Goal: Book appointment/travel/reservation

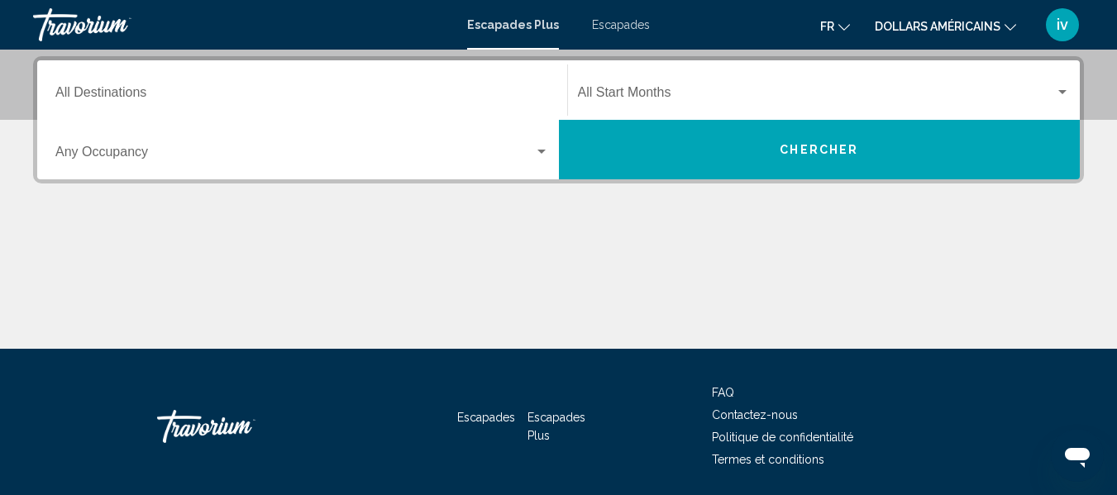
scroll to position [377, 0]
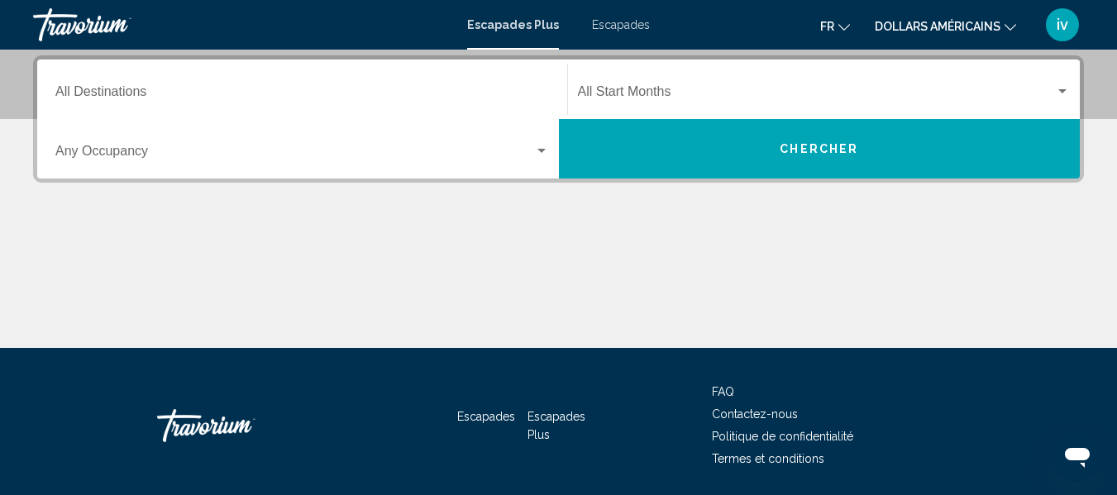
click at [94, 86] on div "Destination All Destinations" at bounding box center [301, 90] width 493 height 52
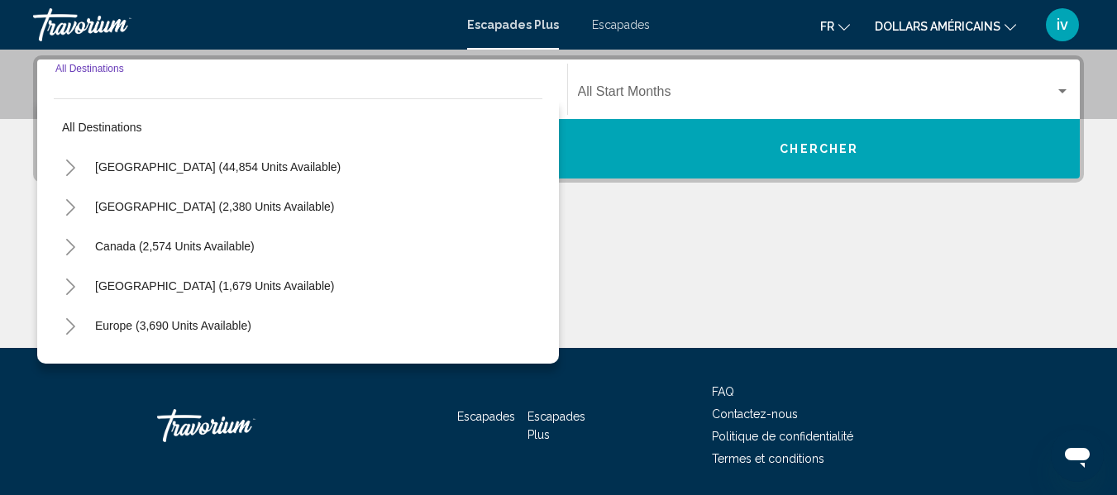
scroll to position [379, 0]
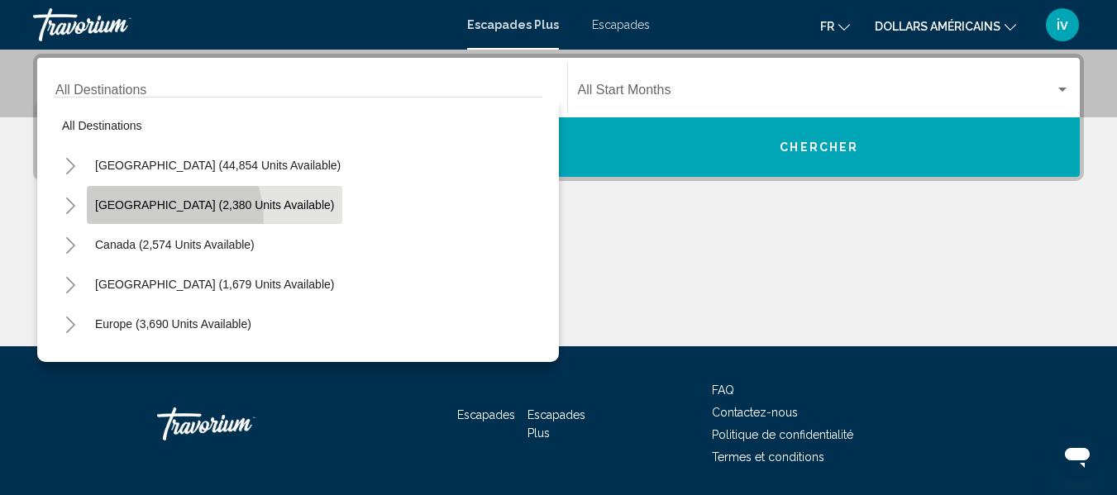
click at [151, 220] on button "[GEOGRAPHIC_DATA] (2,380 units available)" at bounding box center [214, 205] width 255 height 38
type input "**********"
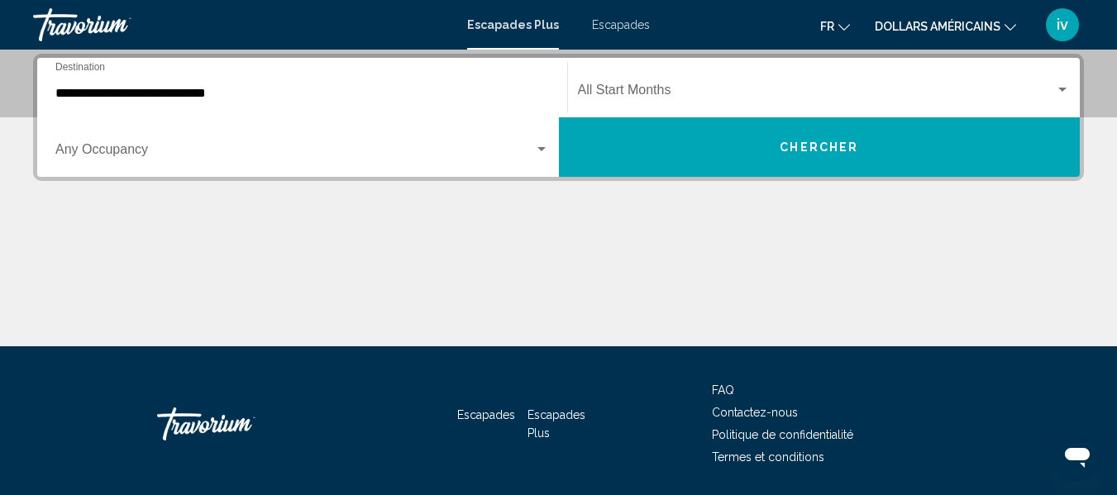
click at [538, 164] on div "Occupancy Any Occupancy" at bounding box center [301, 148] width 493 height 52
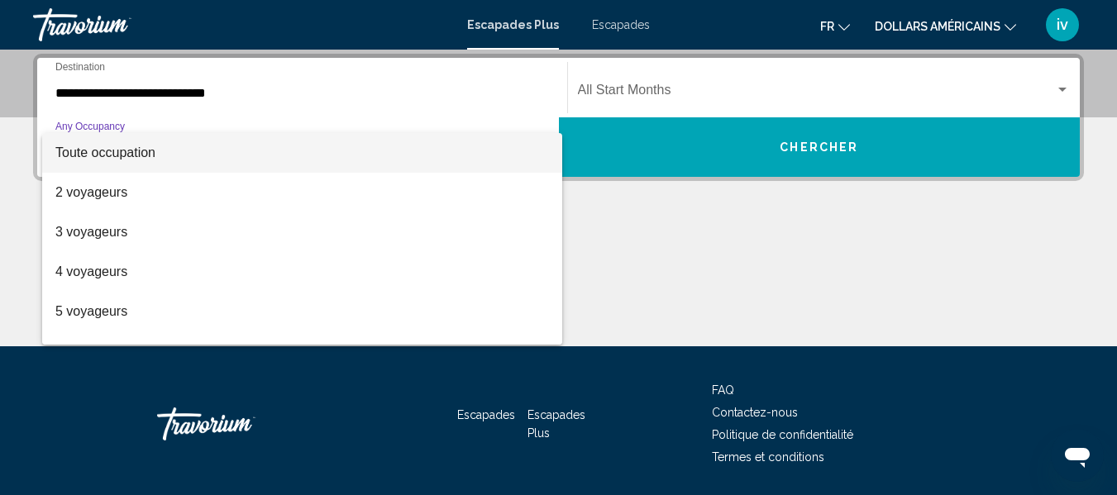
click at [593, 173] on div at bounding box center [558, 247] width 1117 height 495
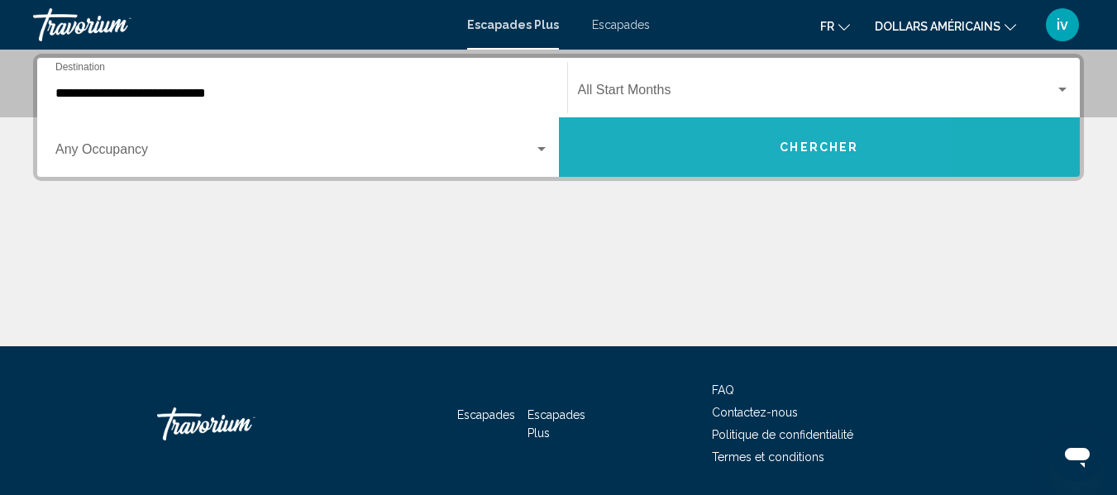
click at [596, 166] on button "Chercher" at bounding box center [820, 147] width 522 height 60
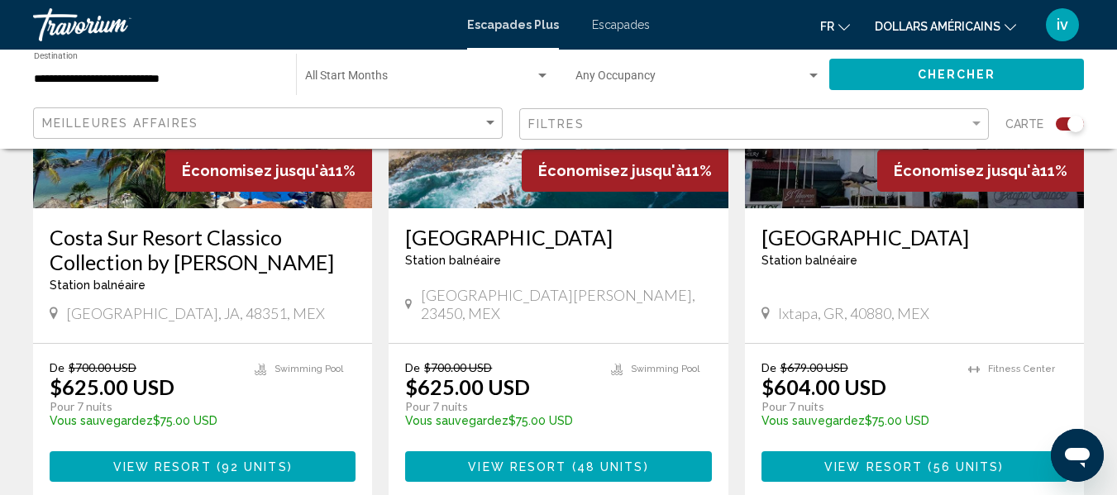
scroll to position [791, 0]
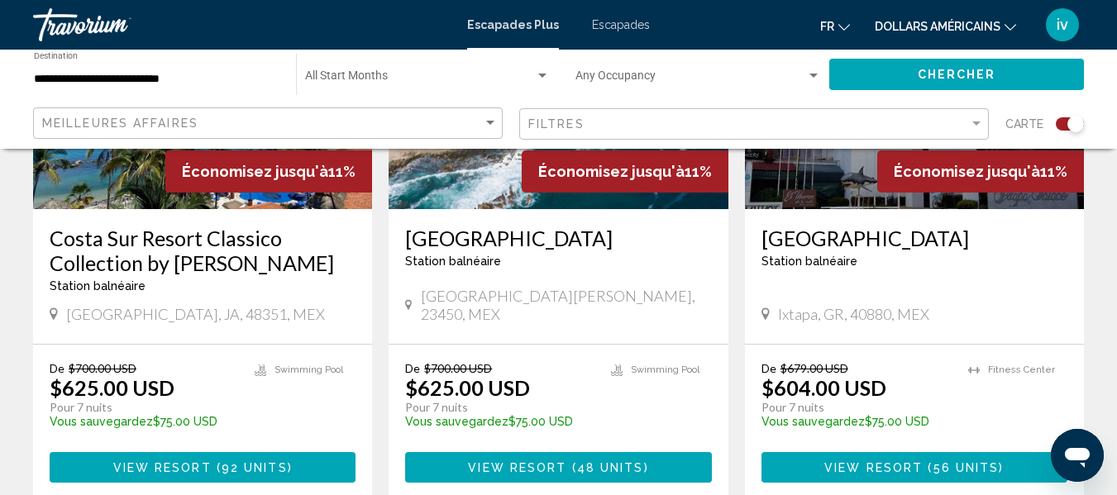
click at [997, 27] on font "dollars américains" at bounding box center [937, 26] width 126 height 13
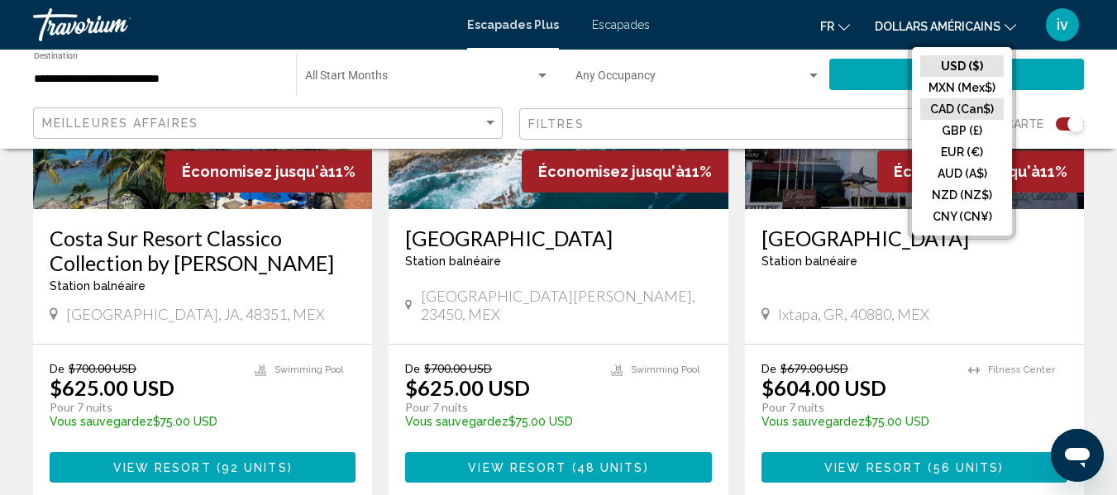
click at [974, 105] on button "CAD (Can$)" at bounding box center [961, 108] width 83 height 21
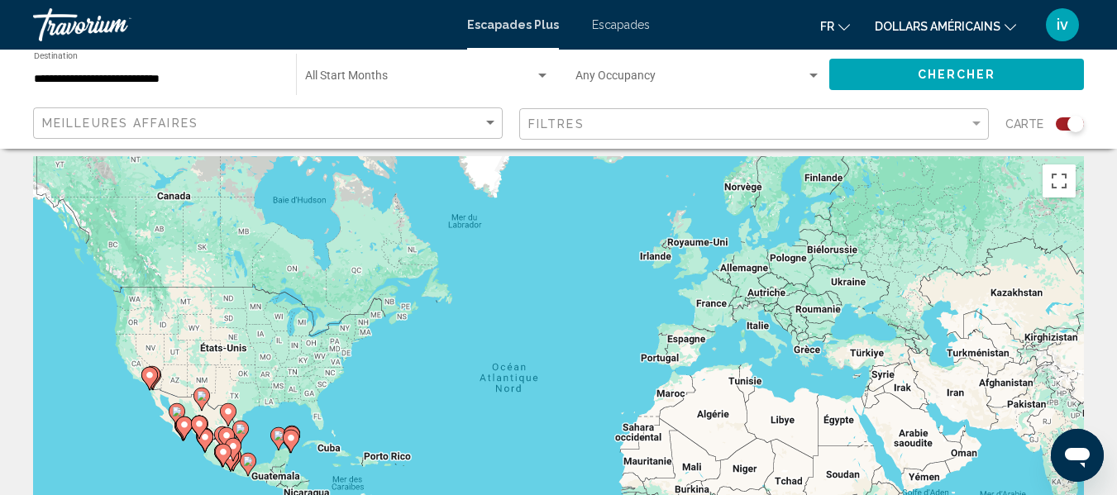
scroll to position [0, 0]
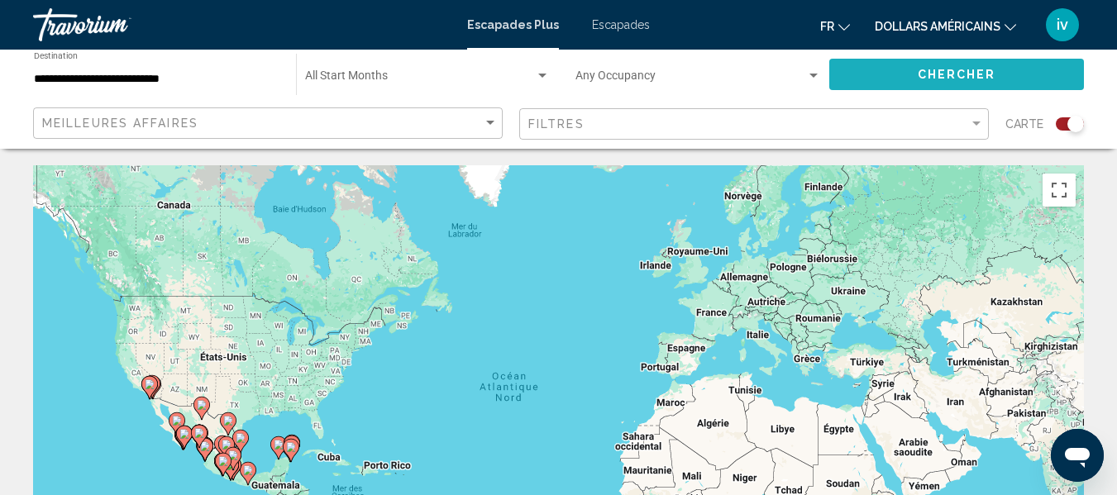
click at [967, 78] on span "Chercher" at bounding box center [956, 75] width 79 height 13
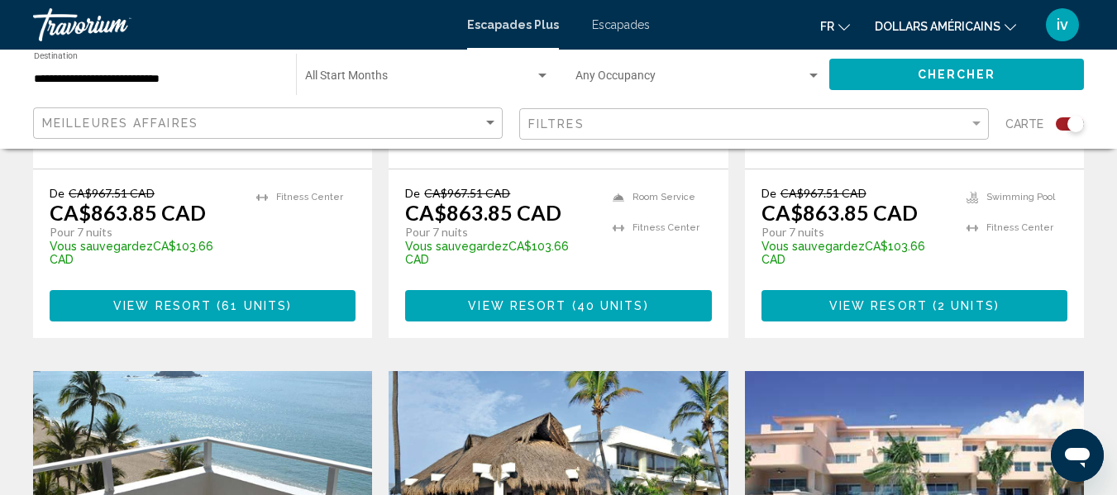
scroll to position [1568, 0]
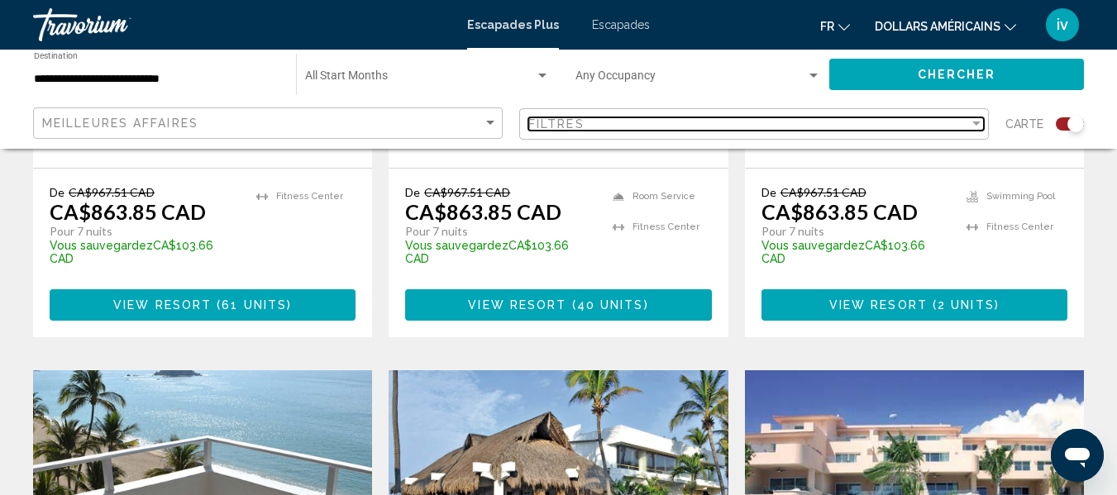
click at [951, 121] on div "Filtres" at bounding box center [748, 123] width 441 height 13
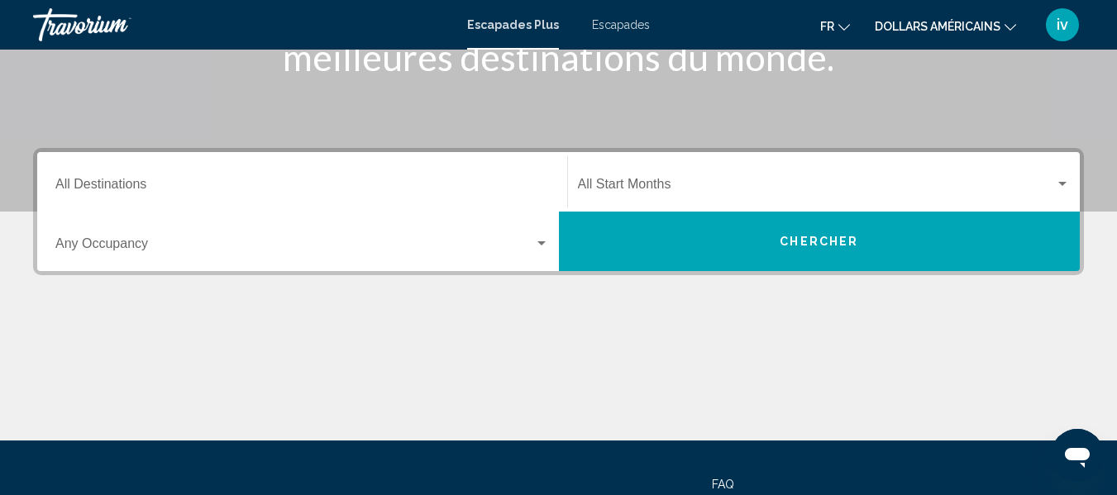
scroll to position [284, 0]
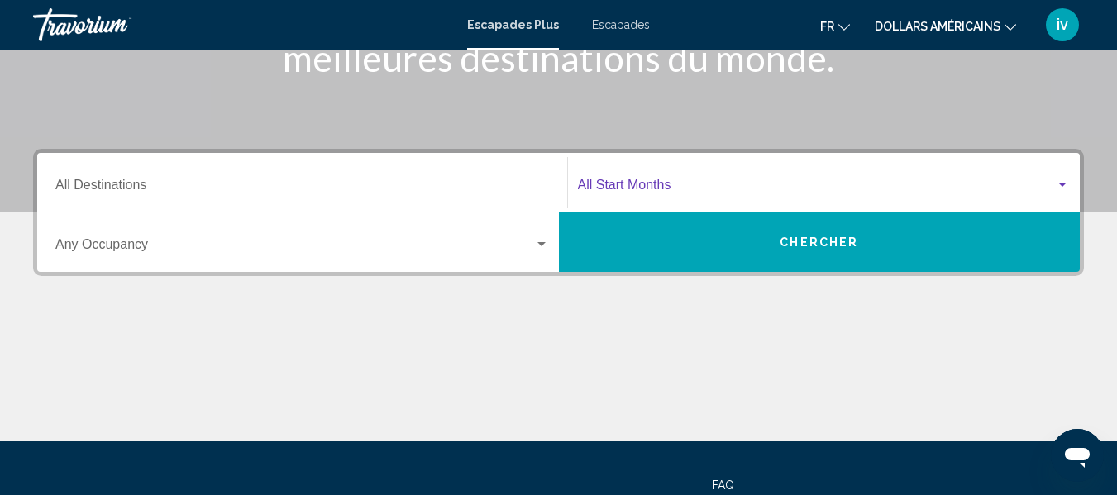
click at [1064, 186] on div "Widget de recherche" at bounding box center [1062, 185] width 8 height 4
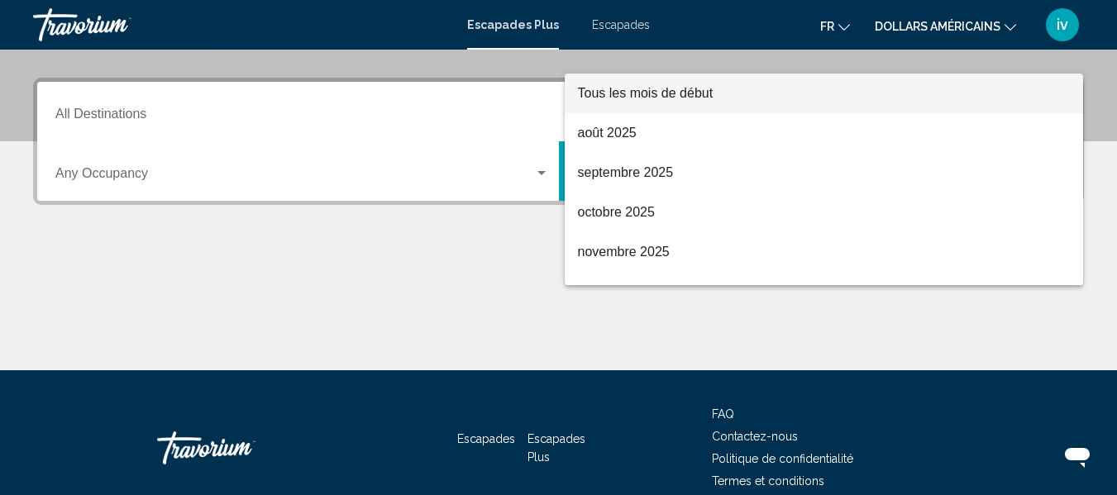
scroll to position [379, 0]
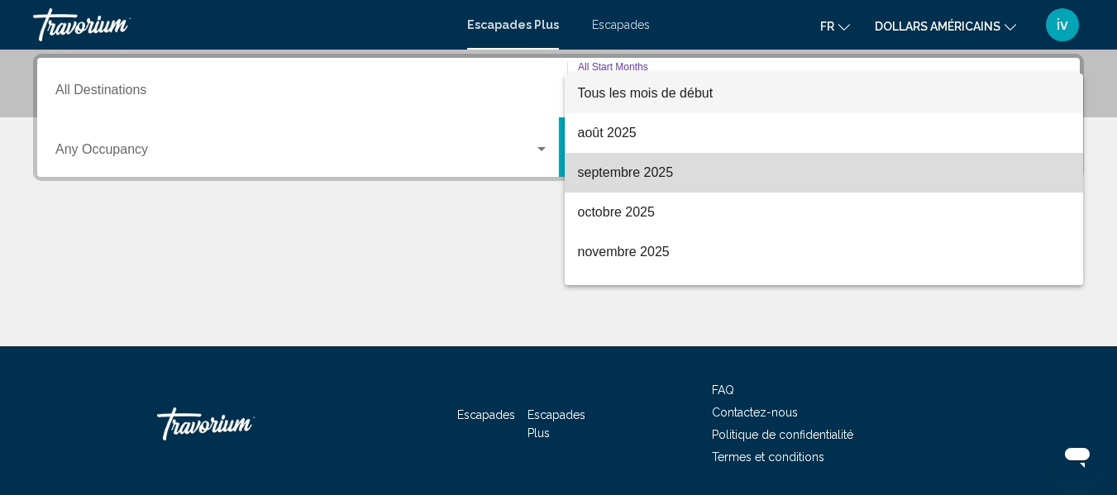
click at [922, 186] on span "septembre 2025" at bounding box center [824, 173] width 493 height 40
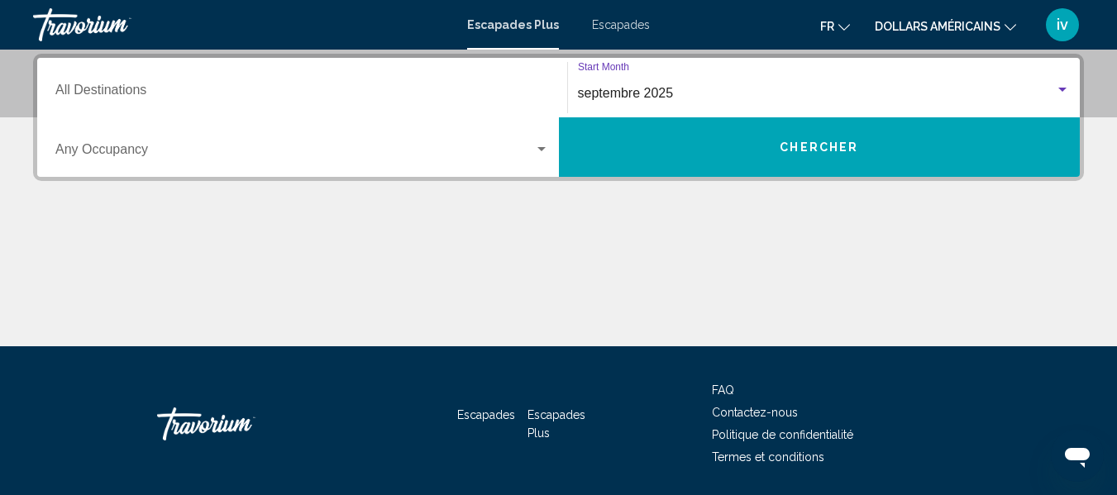
click at [898, 160] on button "Chercher" at bounding box center [820, 147] width 522 height 60
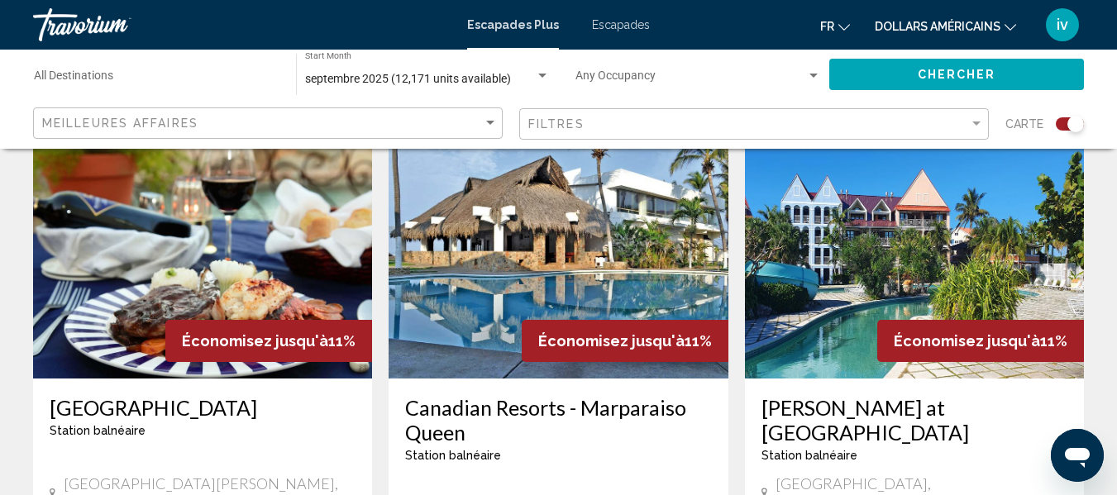
scroll to position [2398, 0]
